Goal: Task Accomplishment & Management: Use online tool/utility

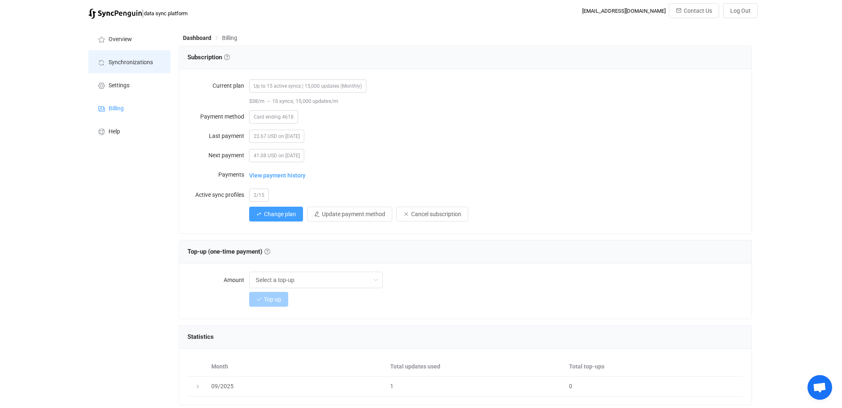
click at [134, 65] on span "Synchronizations" at bounding box center [131, 62] width 44 height 7
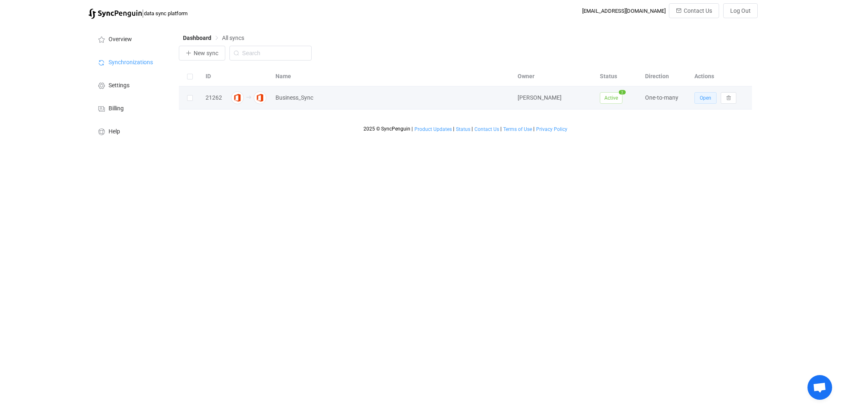
click at [704, 99] on span "Open" at bounding box center [706, 98] width 12 height 6
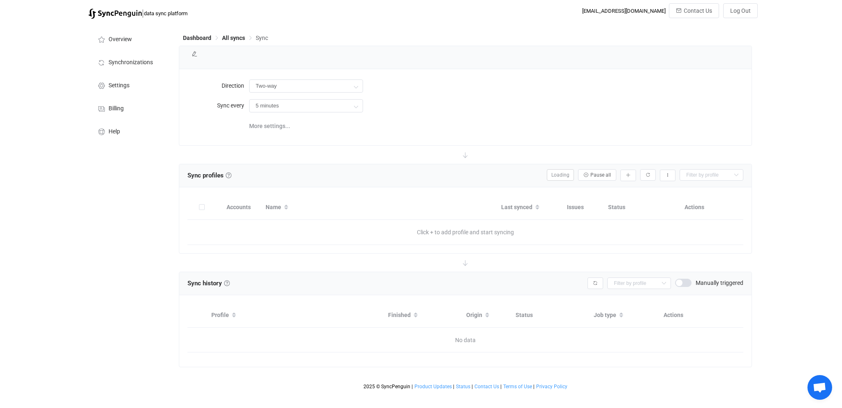
type input "A → B (one to many)"
type input "1 hour"
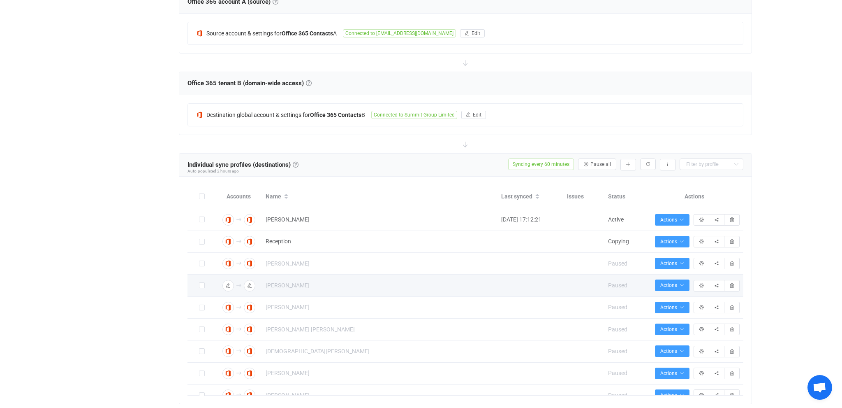
scroll to position [41, 0]
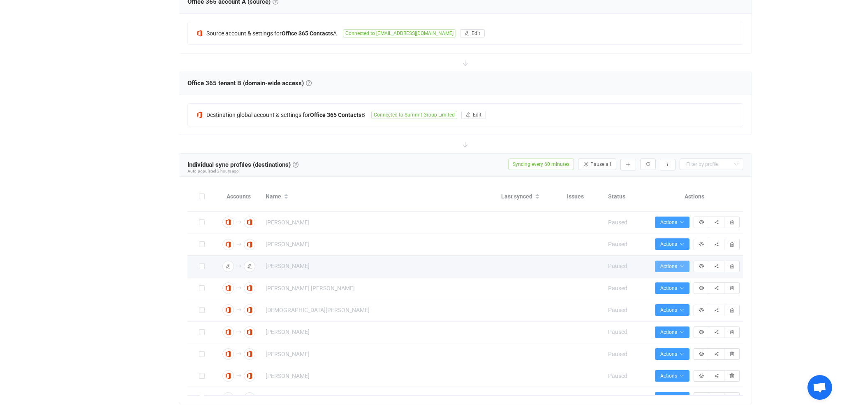
click at [676, 266] on span "Actions" at bounding box center [672, 266] width 24 height 6
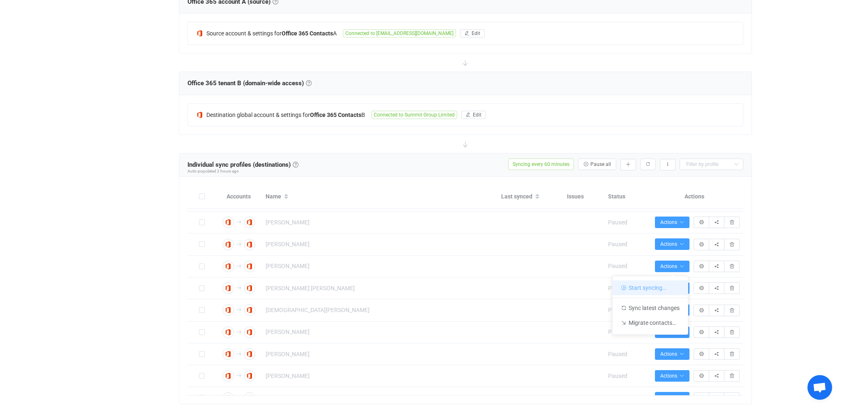
click at [654, 287] on li "Start syncing…" at bounding box center [650, 287] width 75 height 15
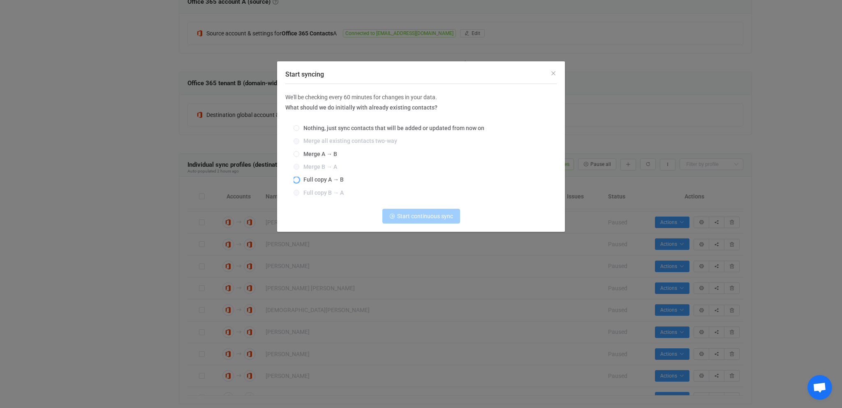
click at [322, 181] on span "Full copy A → B" at bounding box center [321, 179] width 44 height 7
click at [299, 181] on input "Full copy A → B" at bounding box center [297, 180] width 6 height 7
radio input "true"
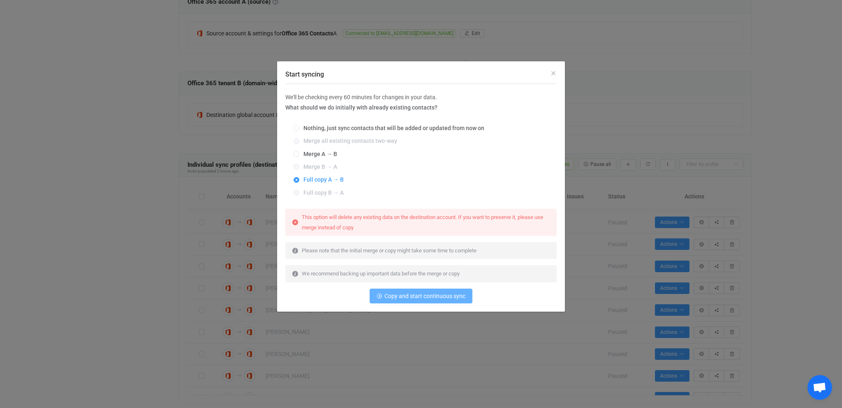
click at [431, 295] on span "Copy and start continuous sync" at bounding box center [425, 295] width 81 height 7
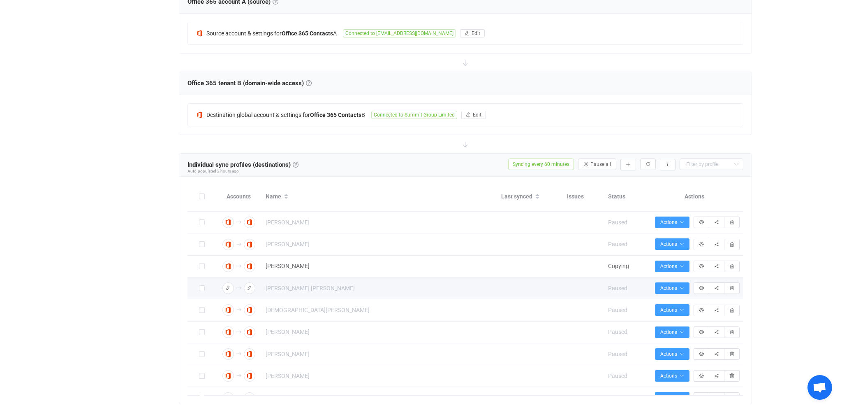
scroll to position [76, 0]
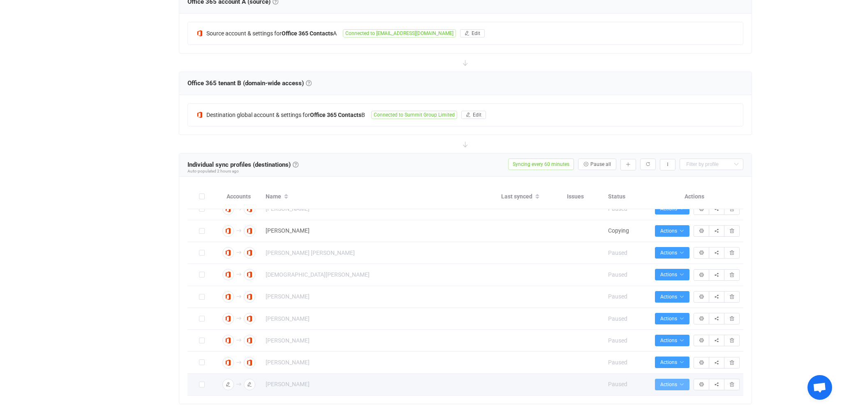
click at [672, 386] on span "Actions" at bounding box center [672, 384] width 24 height 6
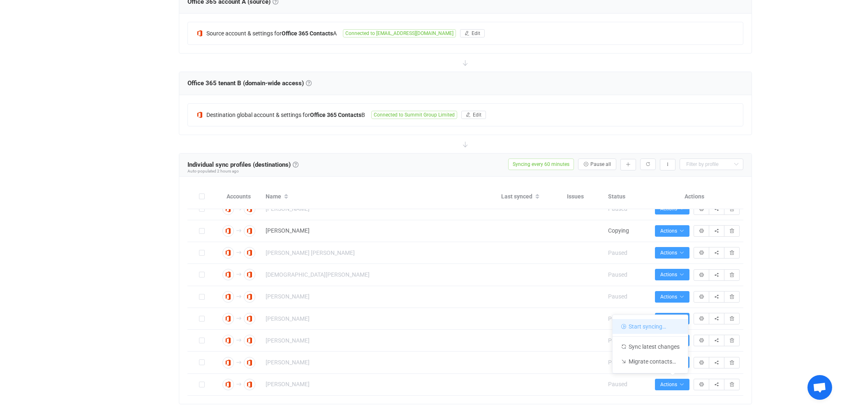
click at [657, 329] on li "Start syncing…" at bounding box center [650, 326] width 75 height 15
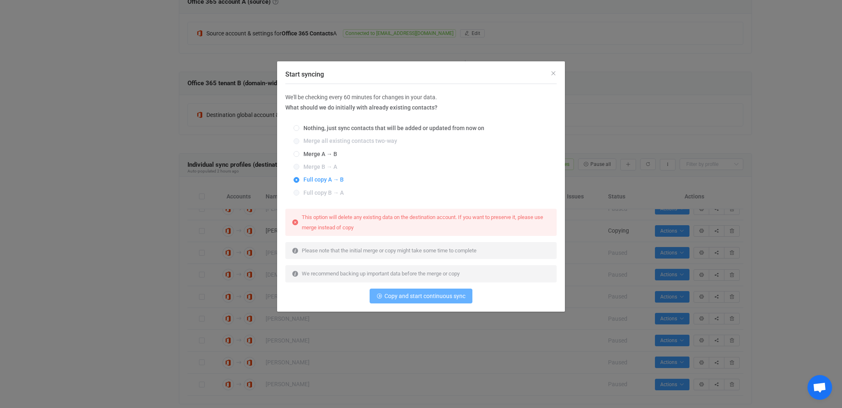
click at [426, 298] on span "Copy and start continuous sync" at bounding box center [425, 295] width 81 height 7
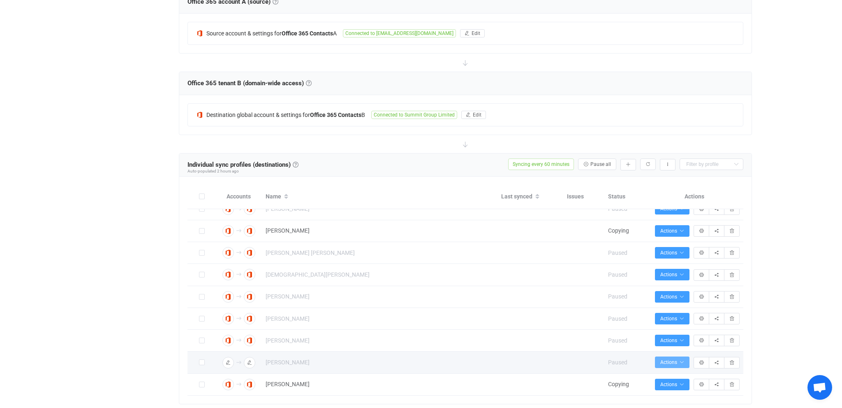
click at [677, 361] on span "Actions" at bounding box center [672, 362] width 24 height 6
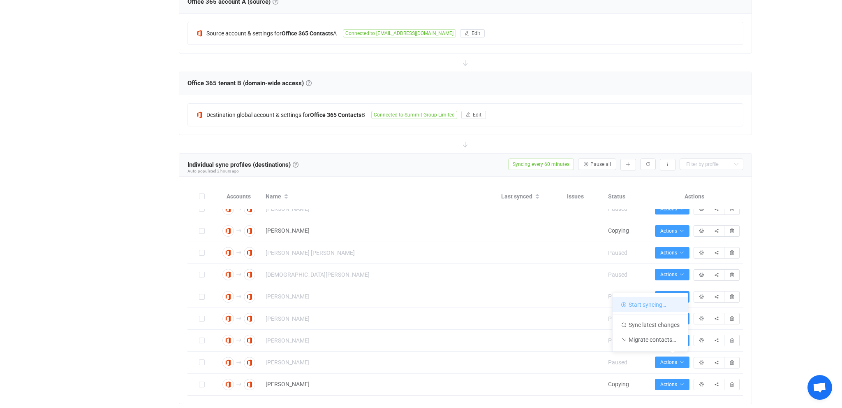
click at [641, 302] on li "Start syncing…" at bounding box center [650, 304] width 75 height 15
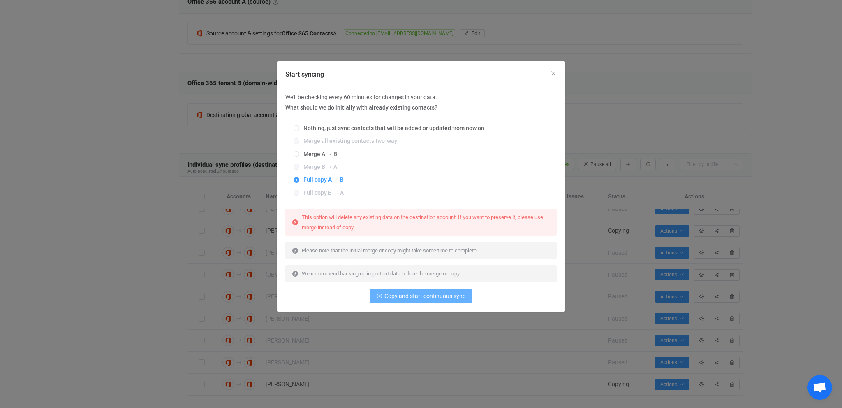
click at [409, 293] on span "Copy and start continuous sync" at bounding box center [425, 295] width 81 height 7
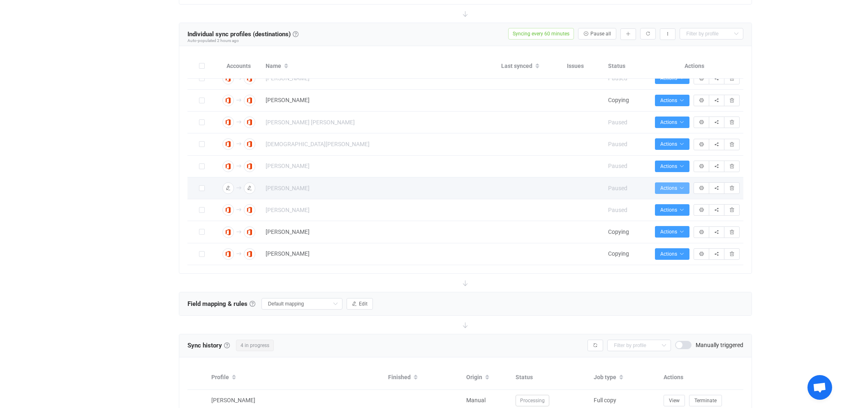
click at [665, 188] on span "Actions" at bounding box center [672, 188] width 24 height 6
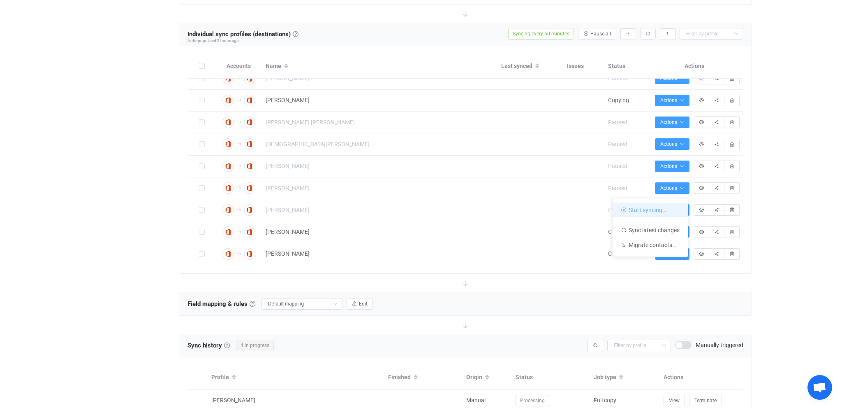
click at [659, 209] on li "Start syncing…" at bounding box center [650, 209] width 75 height 15
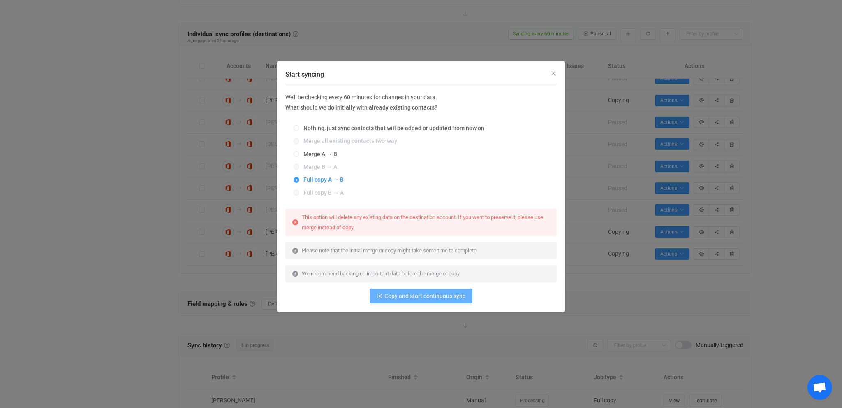
click at [418, 295] on span "Copy and start continuous sync" at bounding box center [425, 295] width 81 height 7
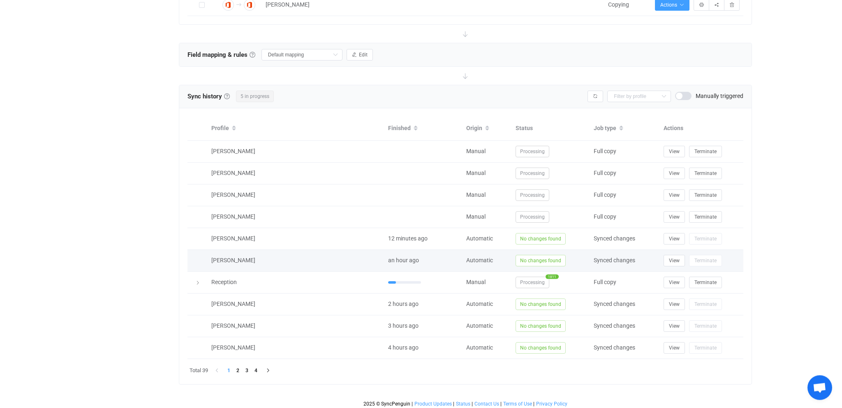
scroll to position [554, 0]
click at [674, 256] on span "View" at bounding box center [674, 259] width 11 height 6
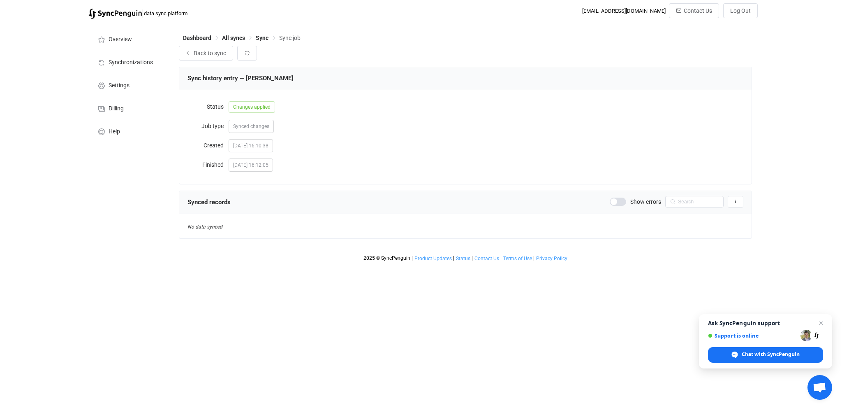
click at [623, 204] on span at bounding box center [618, 201] width 16 height 8
